Goal: Transaction & Acquisition: Download file/media

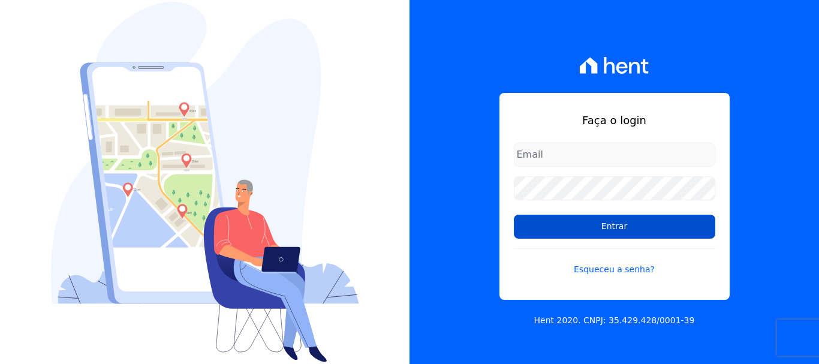
type input "[PERSON_NAME][EMAIL_ADDRESS][PERSON_NAME][DOMAIN_NAME]"
click at [616, 230] on input "Entrar" at bounding box center [614, 227] width 201 height 24
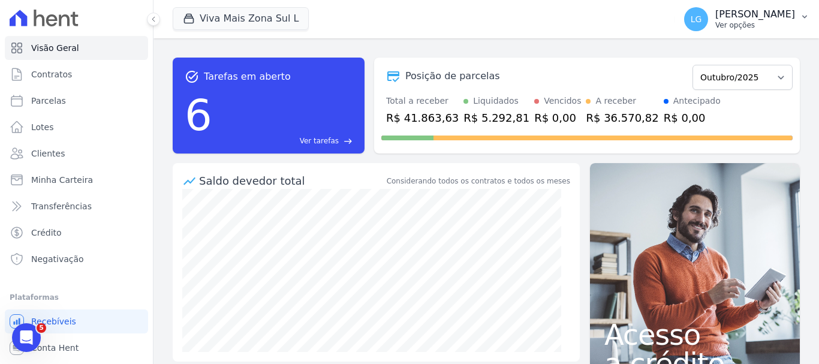
click at [800, 16] on icon "button" at bounding box center [805, 17] width 10 height 10
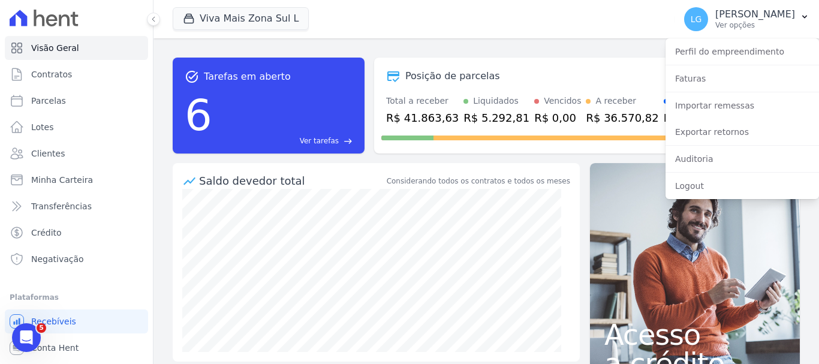
click at [468, 23] on div "Viva Mais Zona Sul L Mais Lar Mais Park Nacional Mais Park [GEOGRAPHIC_DATA] Mu…" at bounding box center [421, 19] width 497 height 40
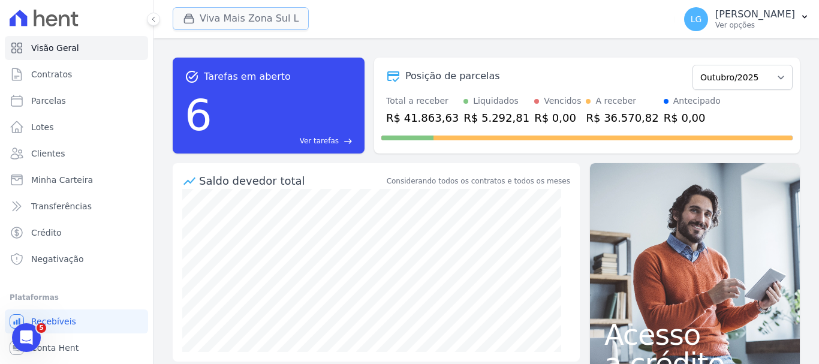
click at [292, 21] on button "Viva Mais Zona Sul L" at bounding box center [241, 18] width 136 height 23
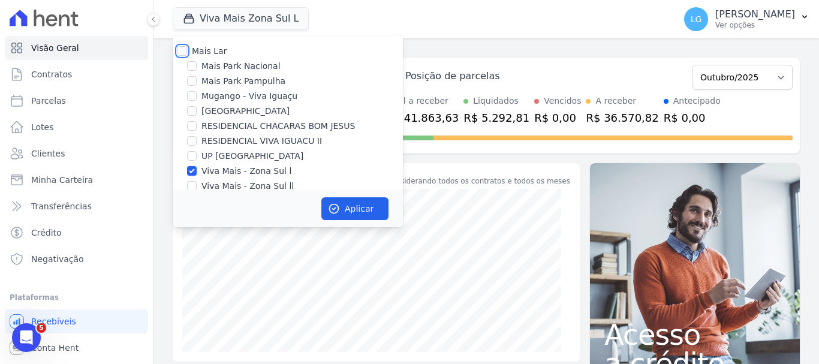
click at [181, 52] on input "Mais Lar" at bounding box center [182, 51] width 10 height 10
checkbox input "true"
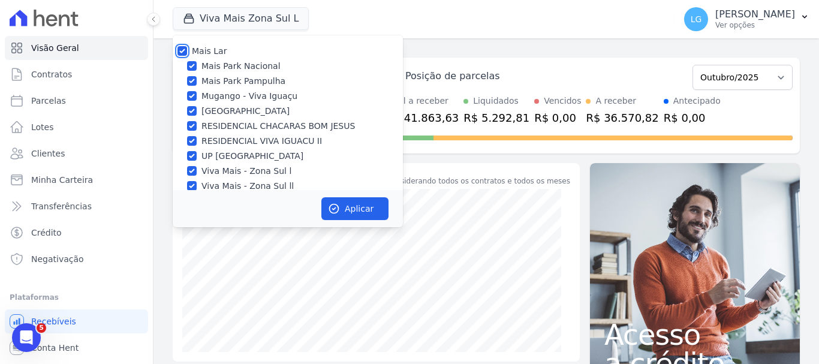
checkbox input "true"
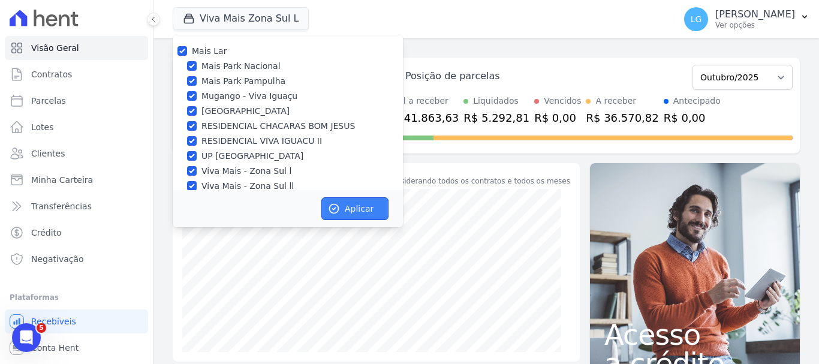
click at [366, 212] on button "Aplicar" at bounding box center [354, 208] width 67 height 23
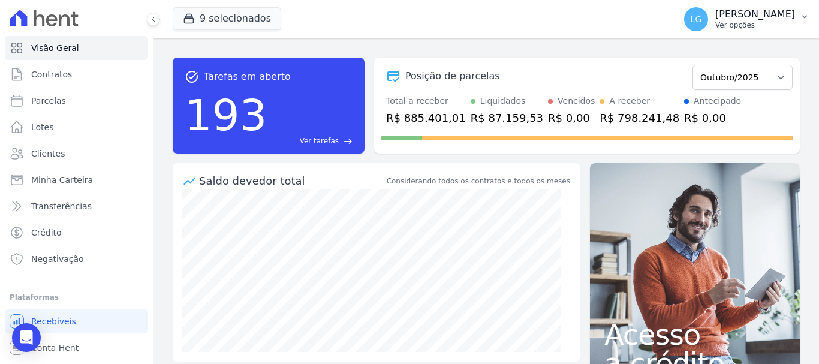
click at [806, 14] on icon "button" at bounding box center [805, 17] width 10 height 10
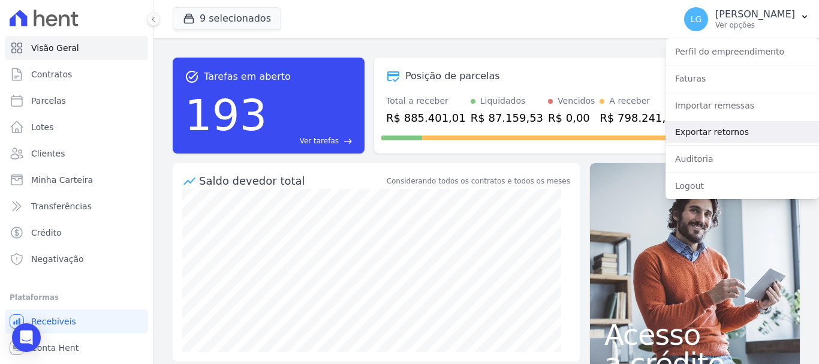
click at [736, 138] on link "Exportar retornos" at bounding box center [741, 132] width 153 height 22
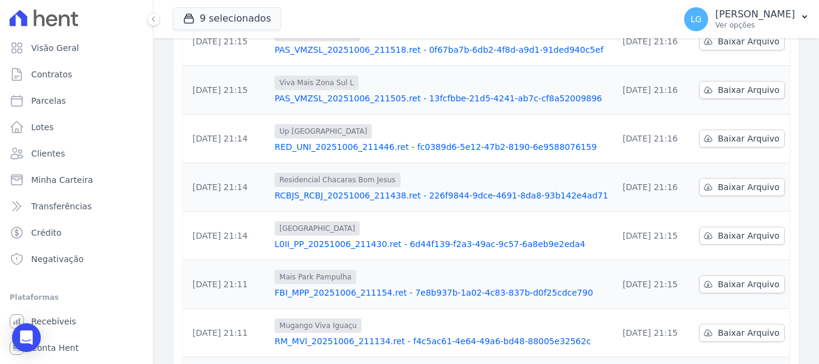
scroll to position [394, 0]
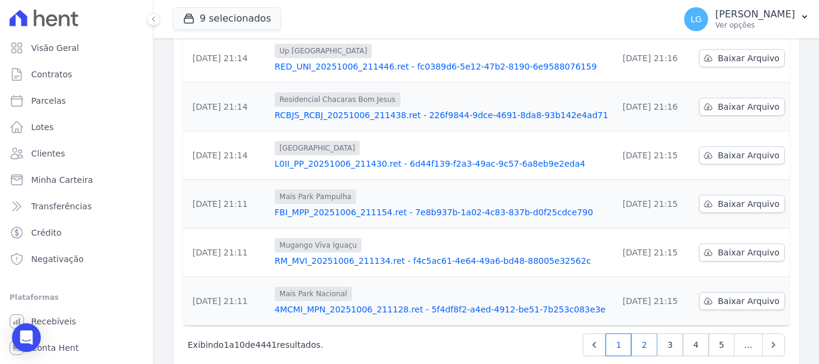
click at [643, 333] on link "2" at bounding box center [644, 344] width 26 height 23
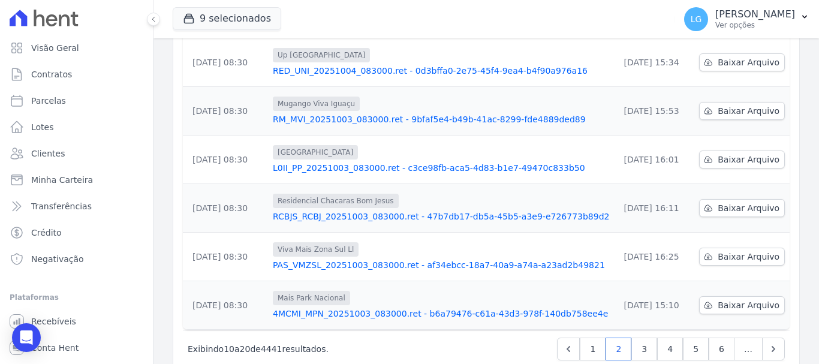
scroll to position [394, 0]
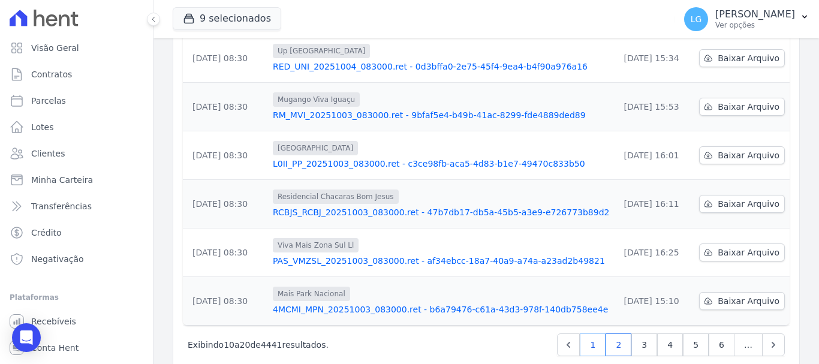
click at [591, 333] on link "1" at bounding box center [593, 344] width 26 height 23
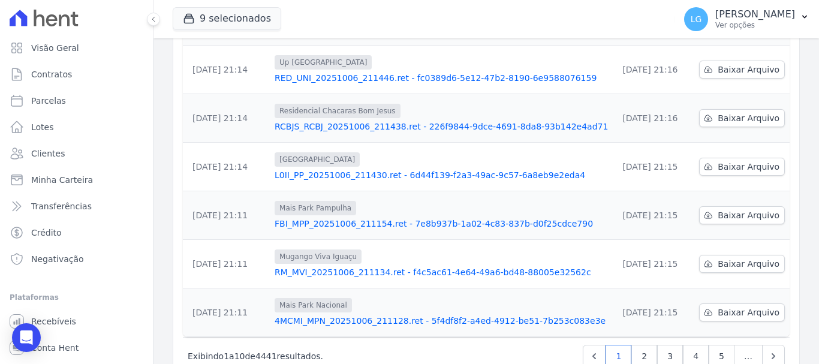
scroll to position [394, 0]
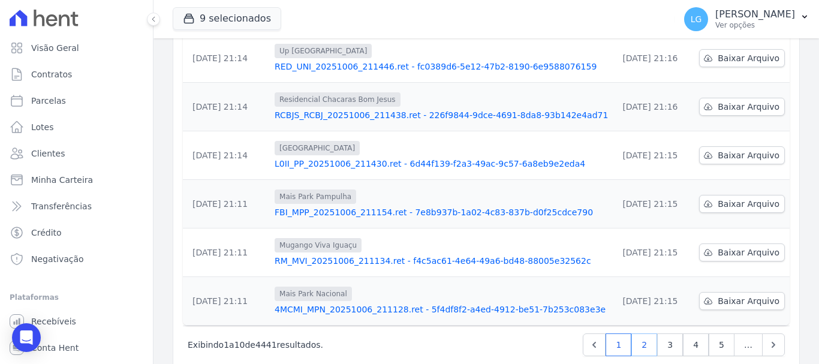
click at [637, 333] on link "2" at bounding box center [644, 344] width 26 height 23
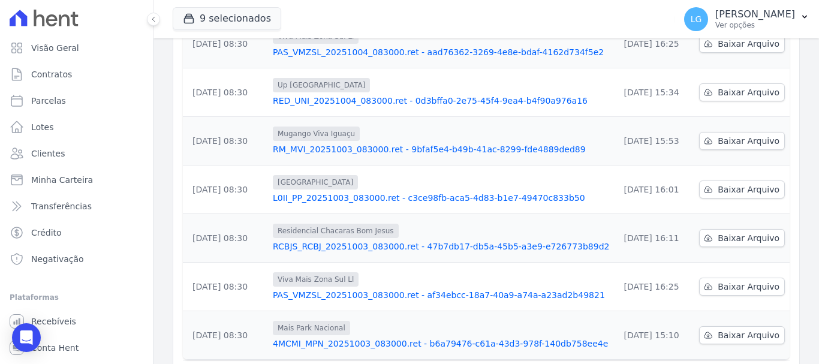
scroll to position [394, 0]
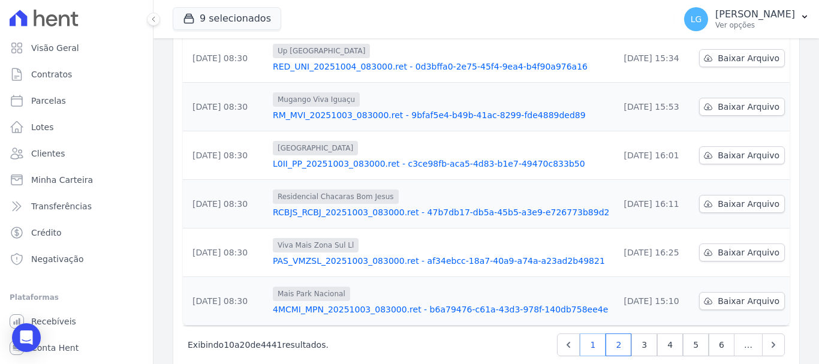
click at [589, 333] on link "1" at bounding box center [593, 344] width 26 height 23
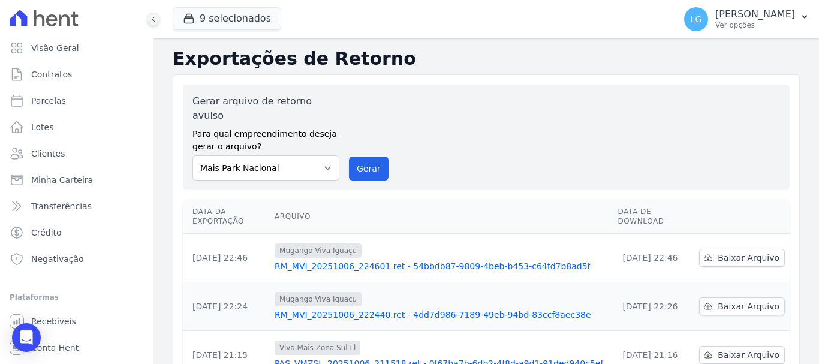
click at [153, 17] on icon at bounding box center [153, 19] width 7 height 7
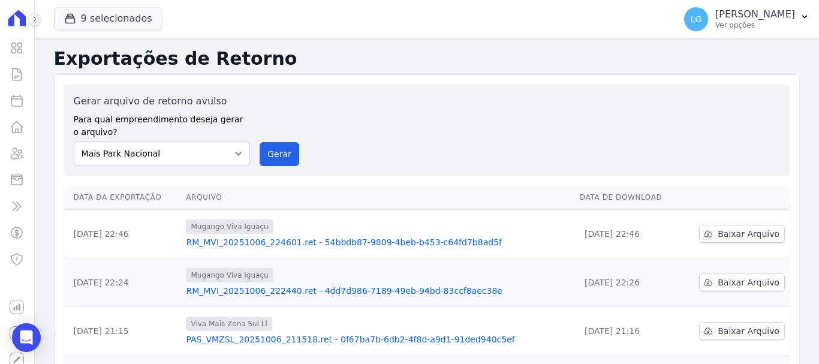
click at [31, 15] on button at bounding box center [34, 19] width 13 height 13
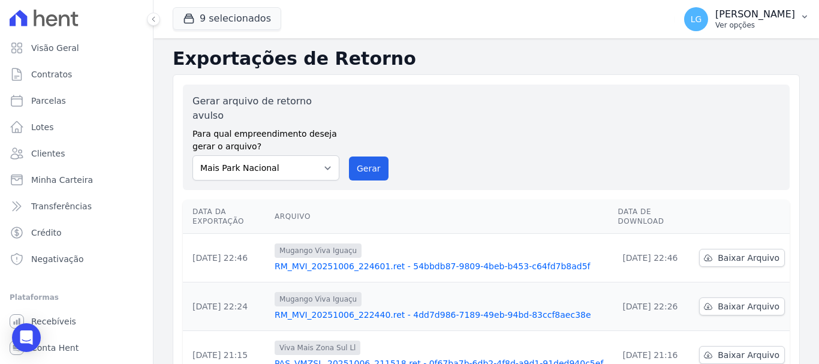
click at [804, 14] on icon "button" at bounding box center [805, 17] width 10 height 10
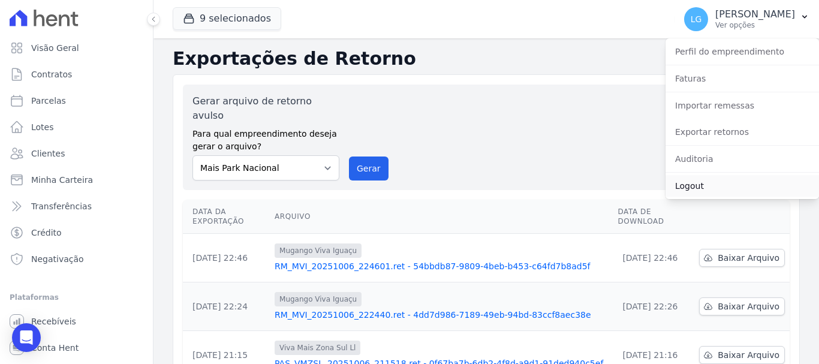
click at [693, 188] on link "Logout" at bounding box center [741, 186] width 153 height 22
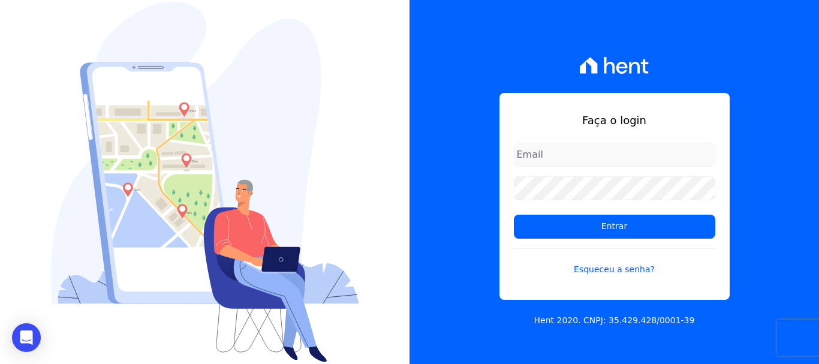
type input "[PERSON_NAME][EMAIL_ADDRESS][DOMAIN_NAME]"
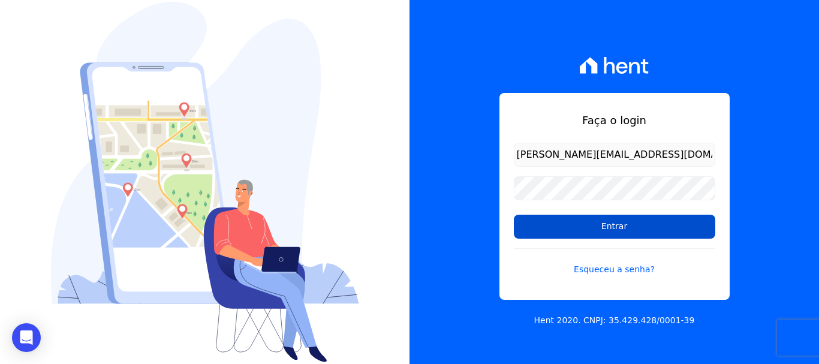
click at [599, 227] on input "Entrar" at bounding box center [614, 227] width 201 height 24
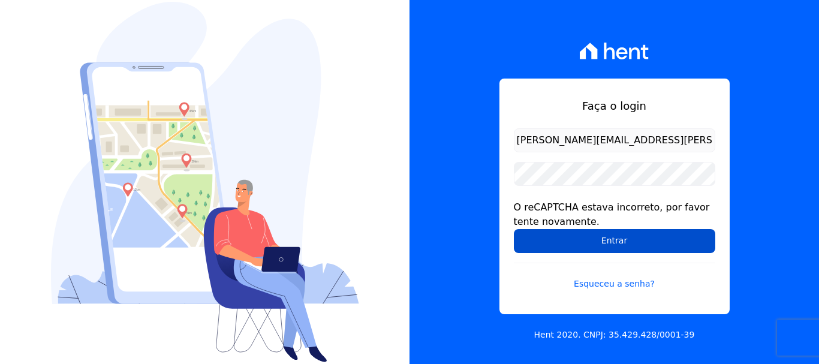
click at [610, 241] on input "Entrar" at bounding box center [614, 241] width 201 height 24
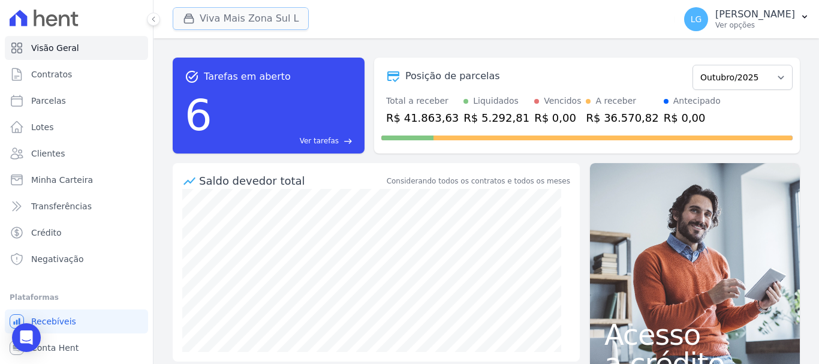
click at [269, 20] on button "Viva Mais Zona Sul L" at bounding box center [241, 18] width 136 height 23
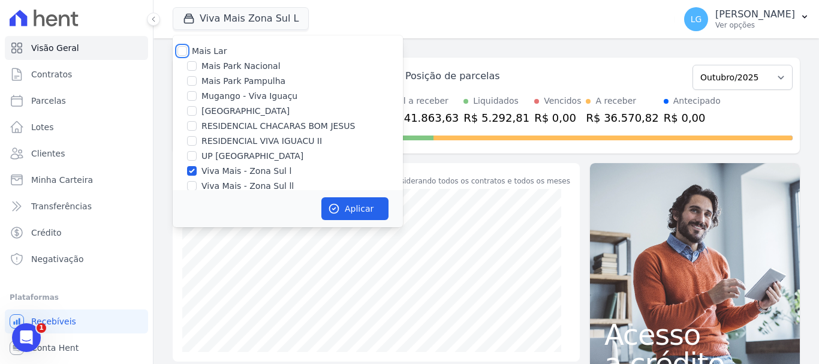
click at [183, 50] on input "Mais Lar" at bounding box center [182, 51] width 10 height 10
checkbox input "true"
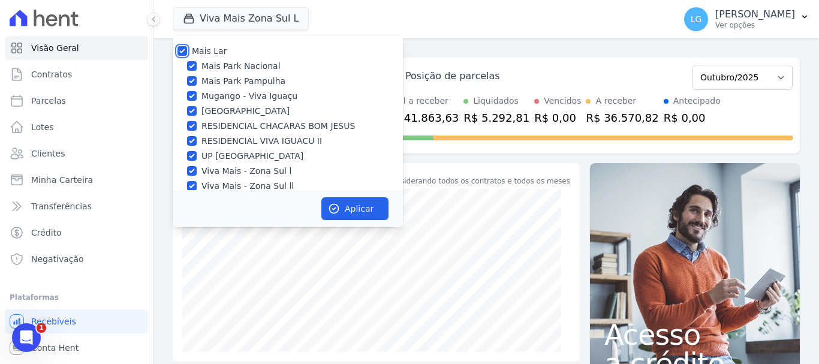
checkbox input "true"
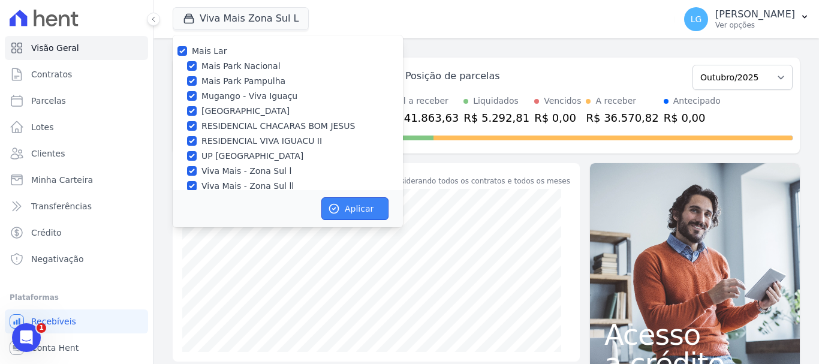
click at [337, 210] on icon "button" at bounding box center [334, 208] width 9 height 9
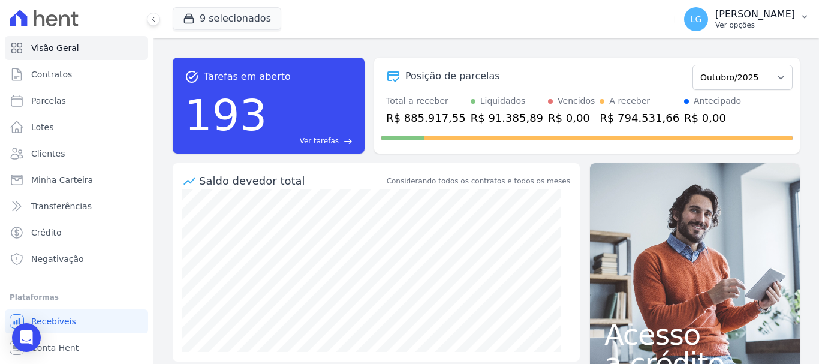
click at [803, 13] on icon "button" at bounding box center [805, 17] width 10 height 10
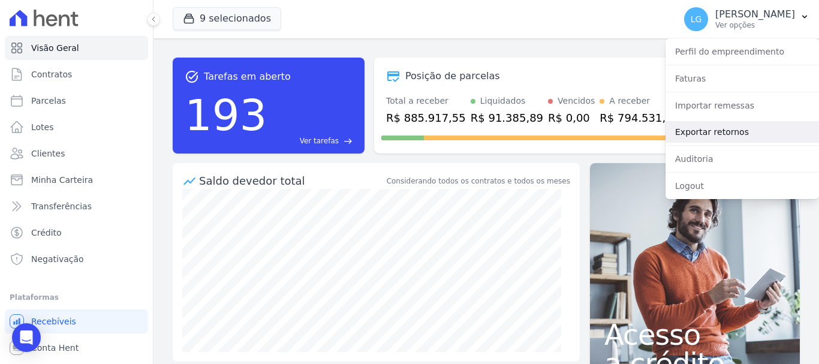
click at [726, 137] on link "Exportar retornos" at bounding box center [741, 132] width 153 height 22
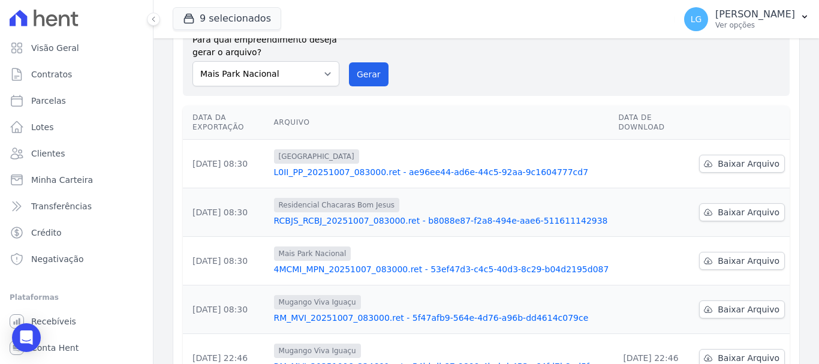
scroll to position [154, 0]
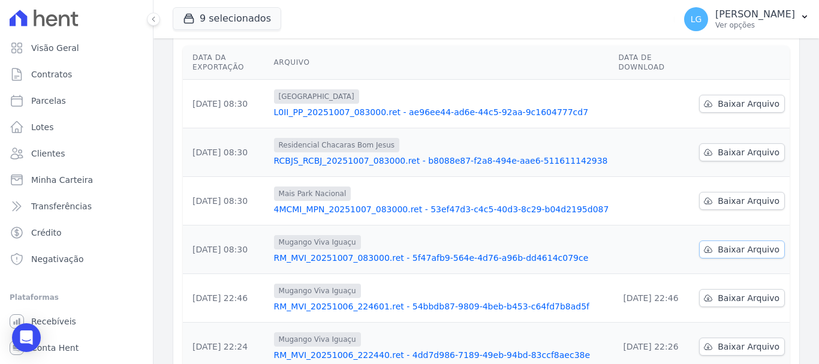
click at [749, 243] on span "Baixar Arquivo" at bounding box center [748, 249] width 62 height 12
click at [807, 296] on div "Exportações de Retorno Gerar arquivo de retorno avulso Para qual empreendimento…" at bounding box center [485, 255] width 665 height 743
click at [722, 195] on span "Baixar Arquivo" at bounding box center [748, 201] width 62 height 12
click at [801, 170] on div "Exportações de Retorno Gerar arquivo de retorno avulso Para qual empreendimento…" at bounding box center [485, 255] width 665 height 743
click at [753, 146] on span "Baixar Arquivo" at bounding box center [748, 152] width 62 height 12
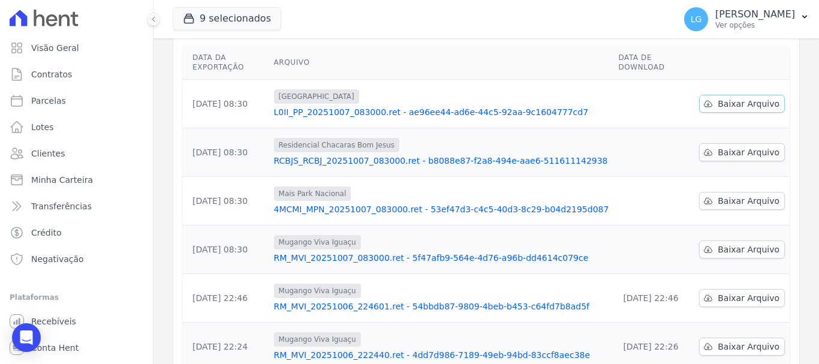
click at [732, 98] on span "Baixar Arquivo" at bounding box center [748, 104] width 62 height 12
click at [800, 14] on icon "button" at bounding box center [805, 17] width 10 height 10
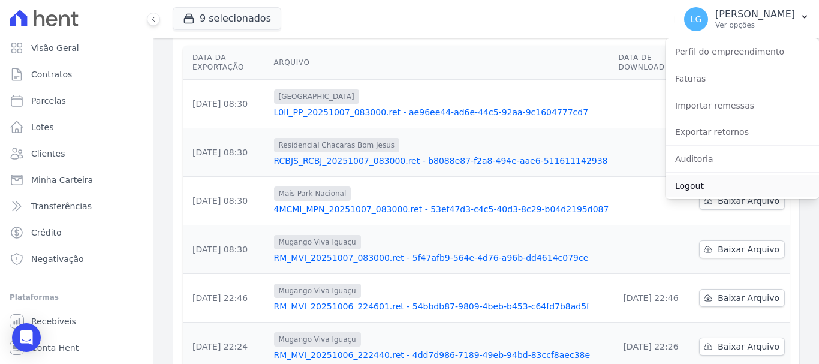
click at [701, 184] on link "Logout" at bounding box center [741, 186] width 153 height 22
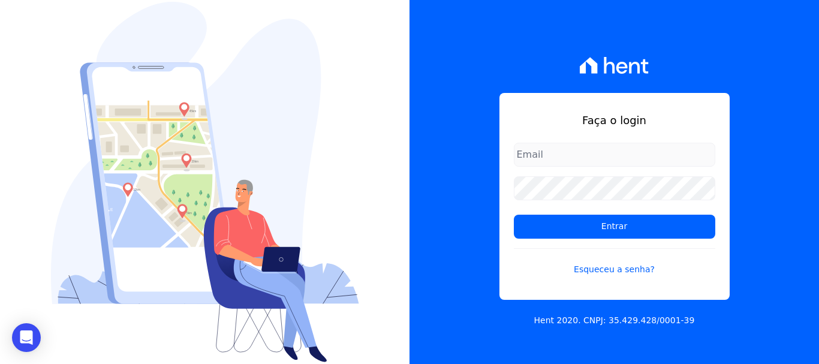
type input "[PERSON_NAME][EMAIL_ADDRESS][DOMAIN_NAME]"
